Goal: Task Accomplishment & Management: Use online tool/utility

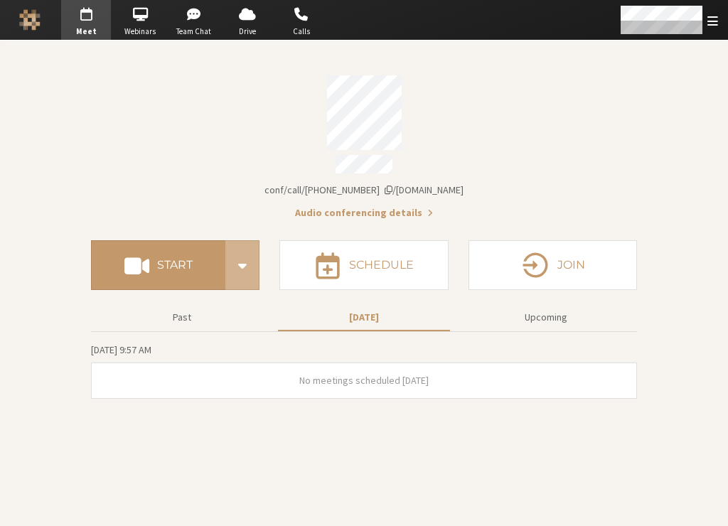
click at [371, 451] on section "Meeting link [DOMAIN_NAME]/conf/call/6850878 Audio conferencing details Start S…" at bounding box center [364, 283] width 728 height 485
